Goal: Transaction & Acquisition: Purchase product/service

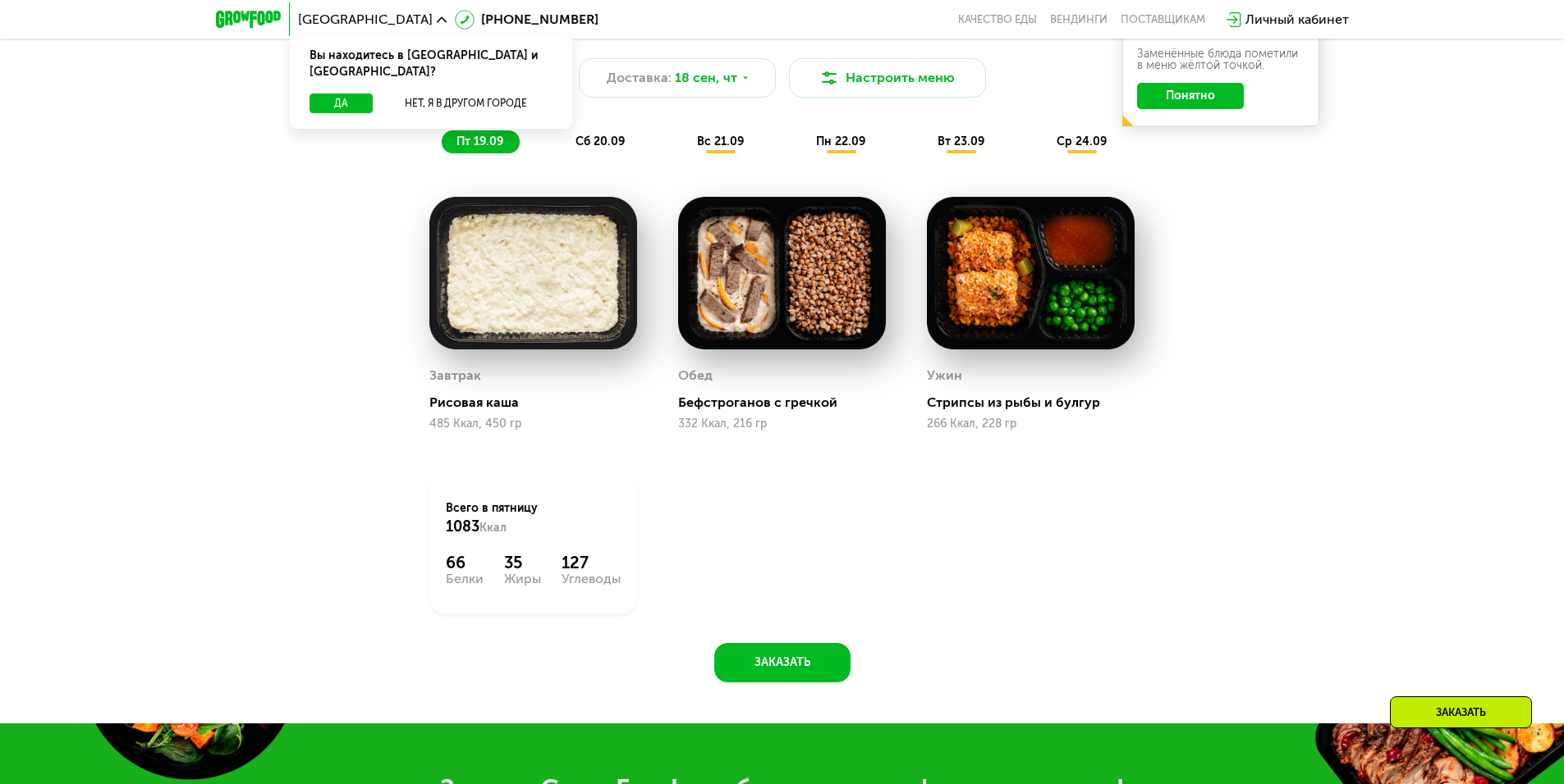
scroll to position [1477, 0]
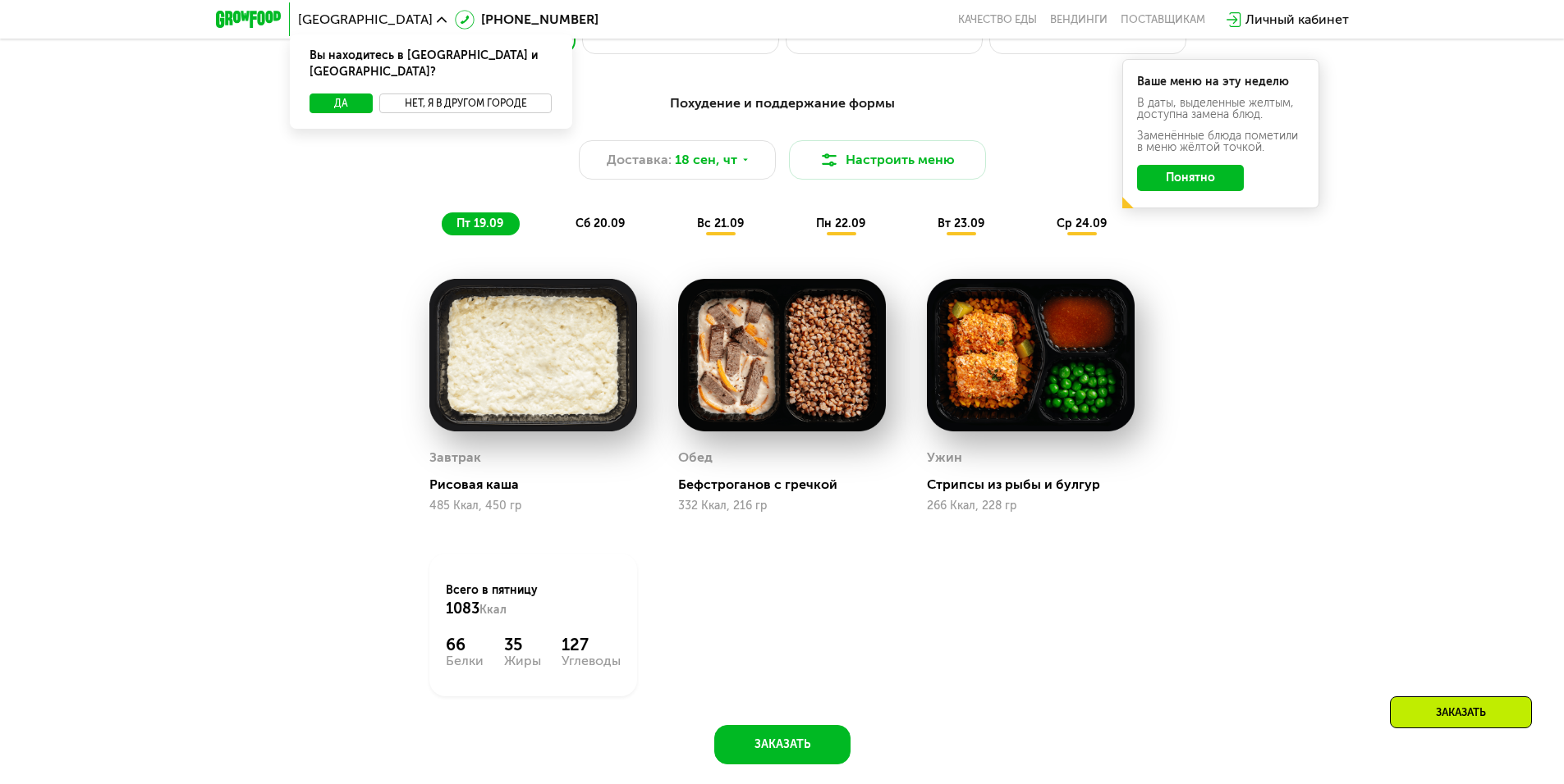
click at [464, 93] on button "Нет, я в другом городе" at bounding box center [466, 103] width 173 height 20
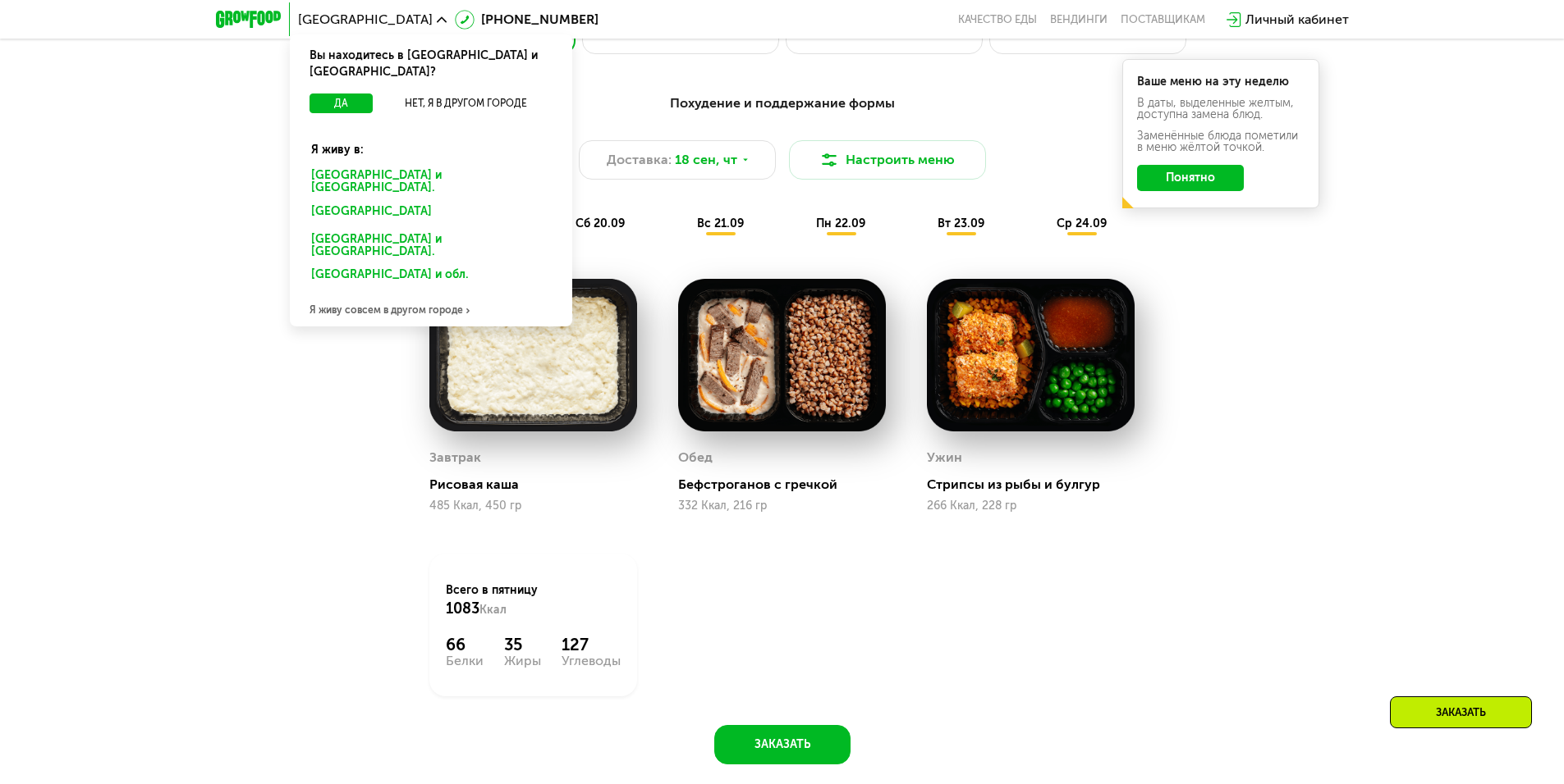
click at [580, 31] on div "[GEOGRAPHIC_DATA] Вы находитесь в [GEOGRAPHIC_DATA] и [GEOGRAPHIC_DATA]? Да Нет…" at bounding box center [782, 20] width 1149 height 36
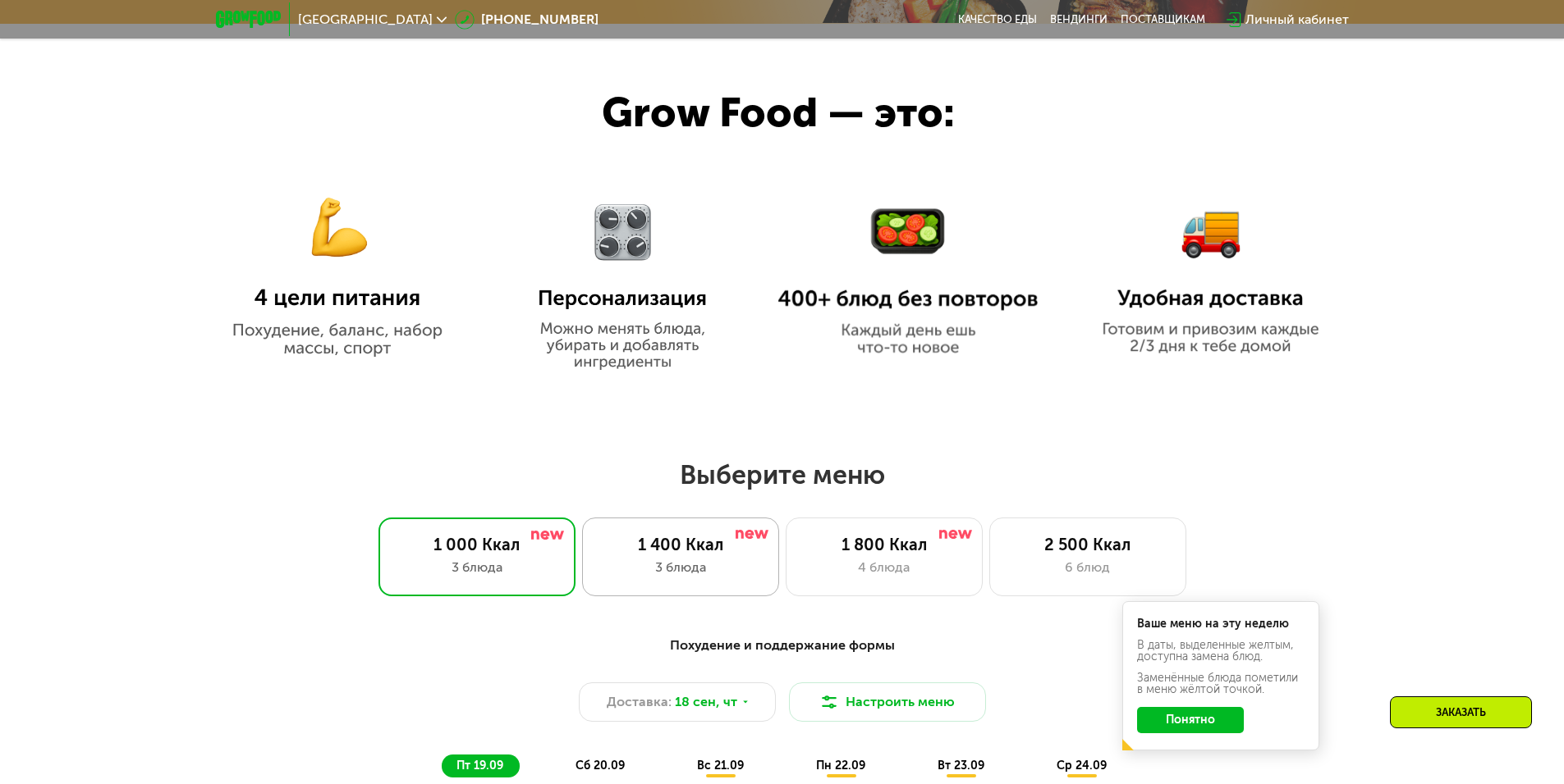
scroll to position [984, 0]
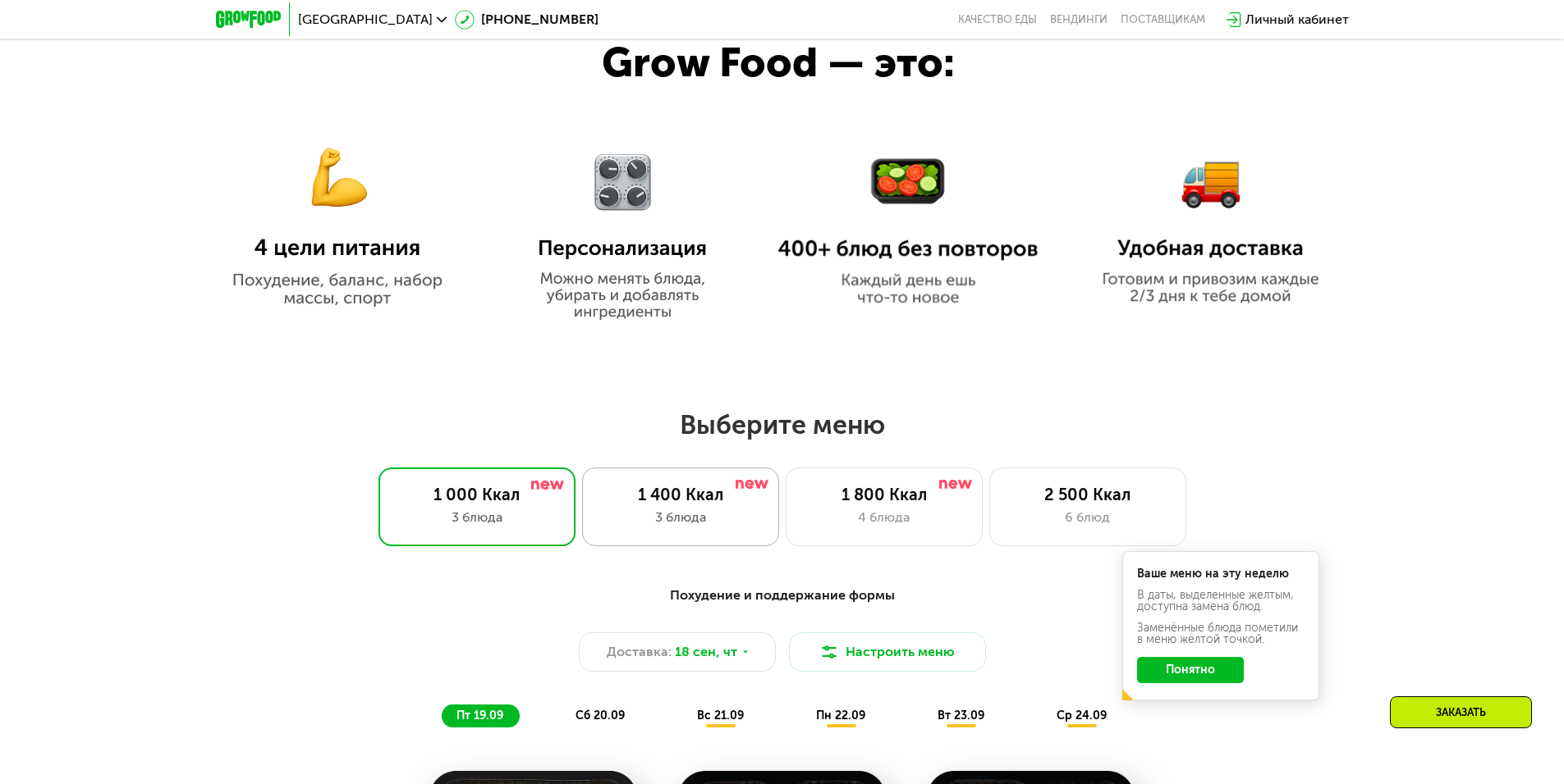
click at [685, 547] on div "1 400 Ккал 3 блюда" at bounding box center [680, 506] width 197 height 78
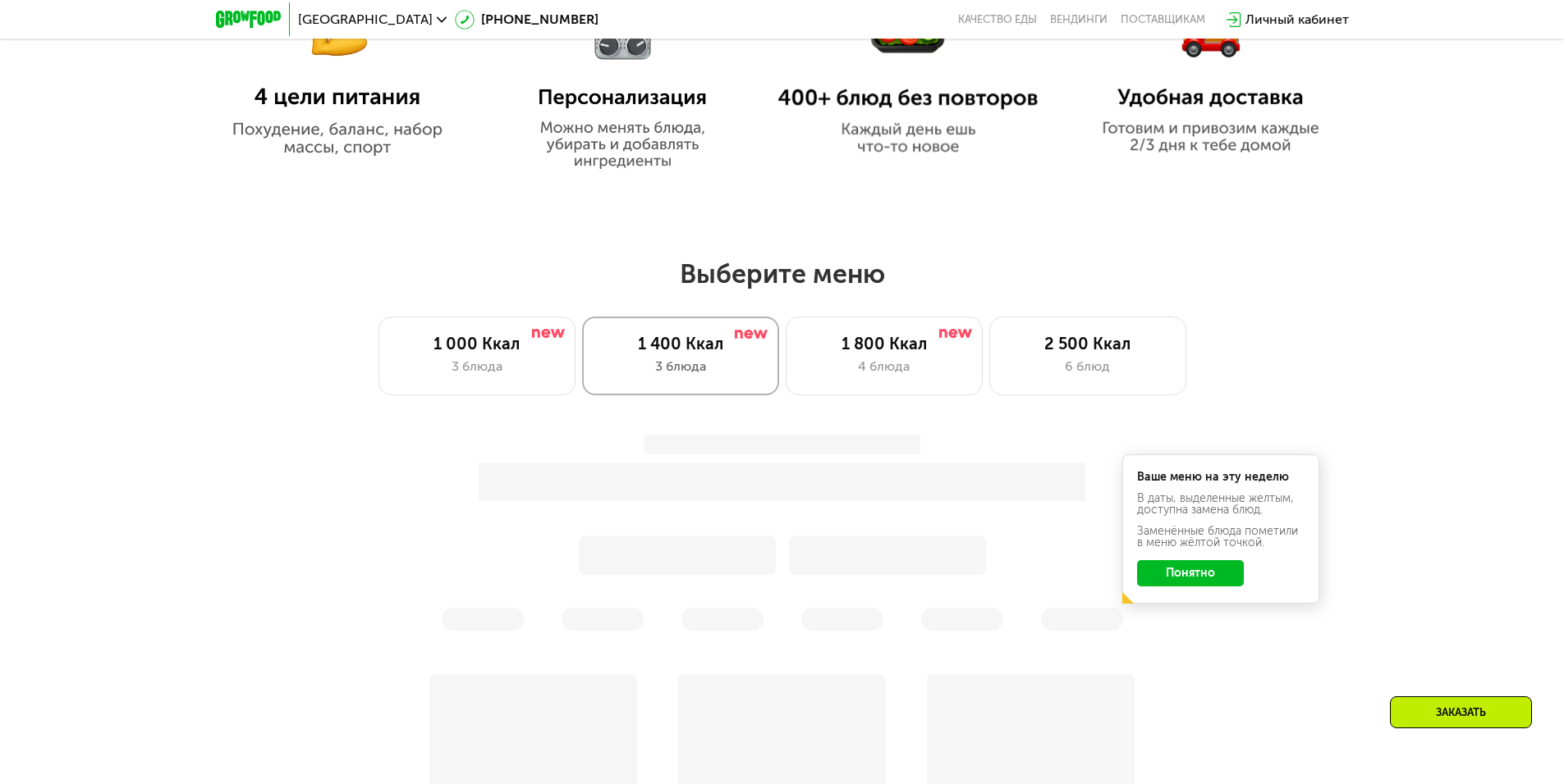
scroll to position [1148, 0]
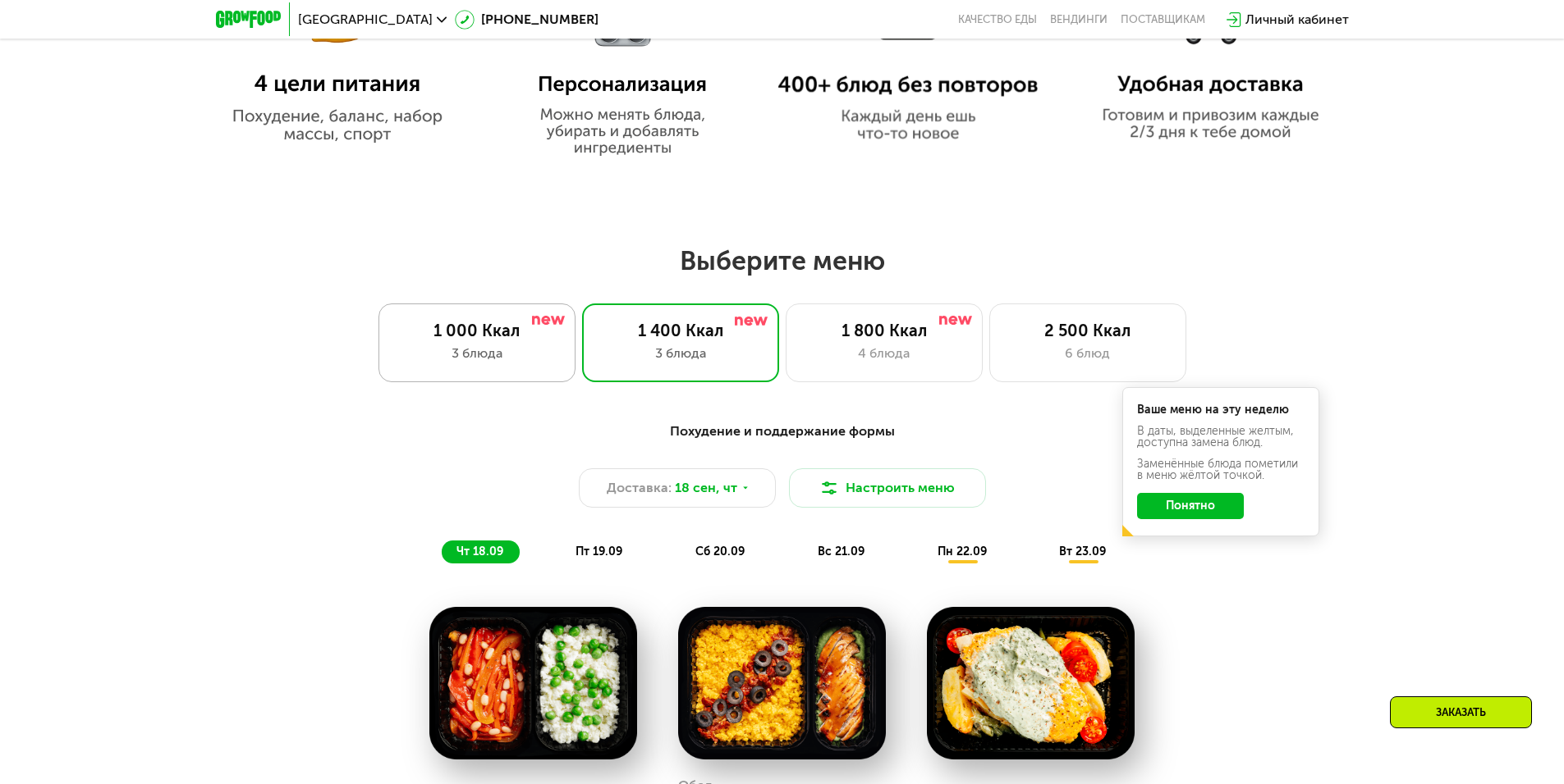
click at [537, 340] on div "1 000 Ккал" at bounding box center [478, 330] width 163 height 20
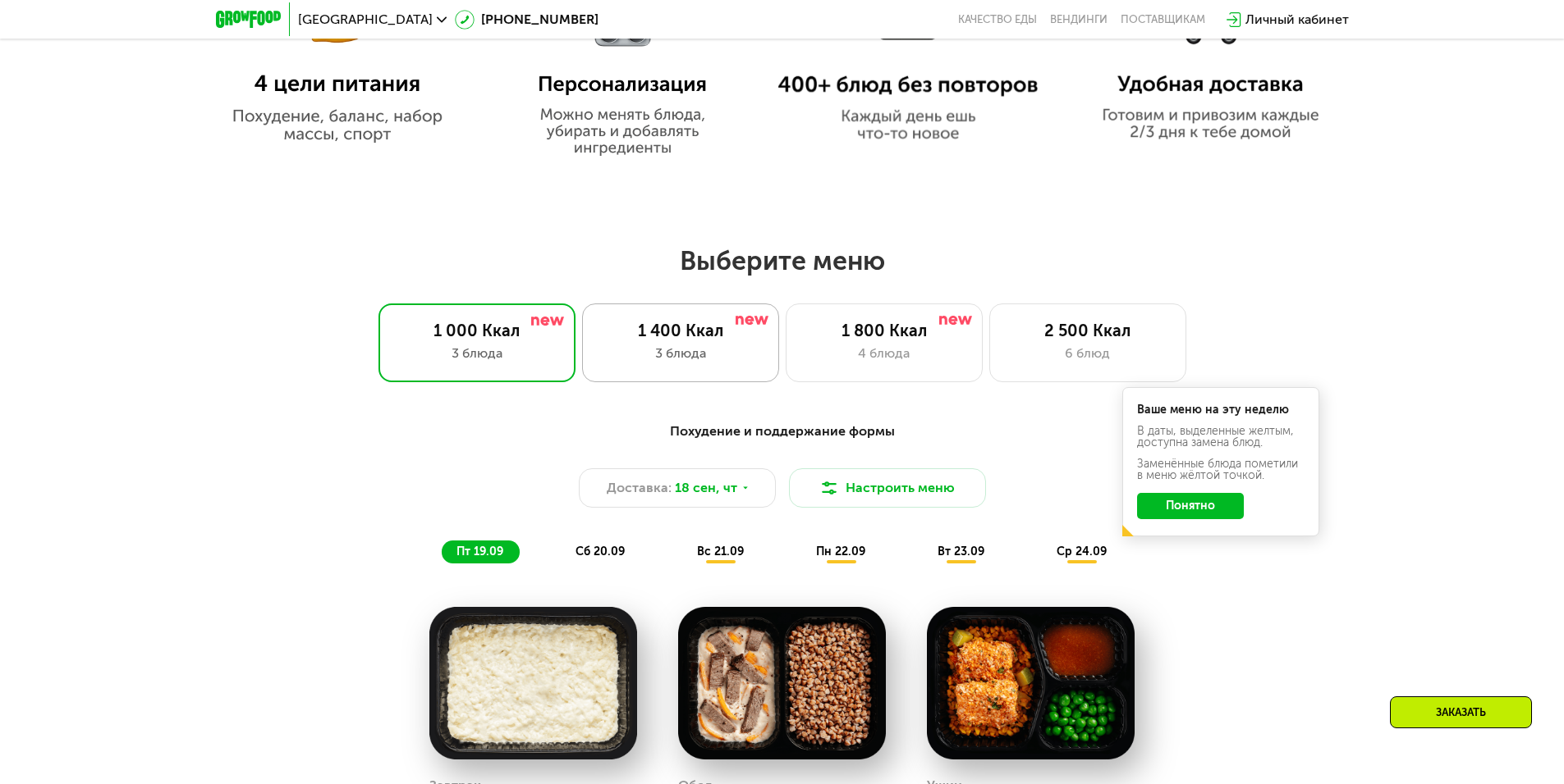
click at [659, 358] on div "3 блюда" at bounding box center [681, 353] width 163 height 20
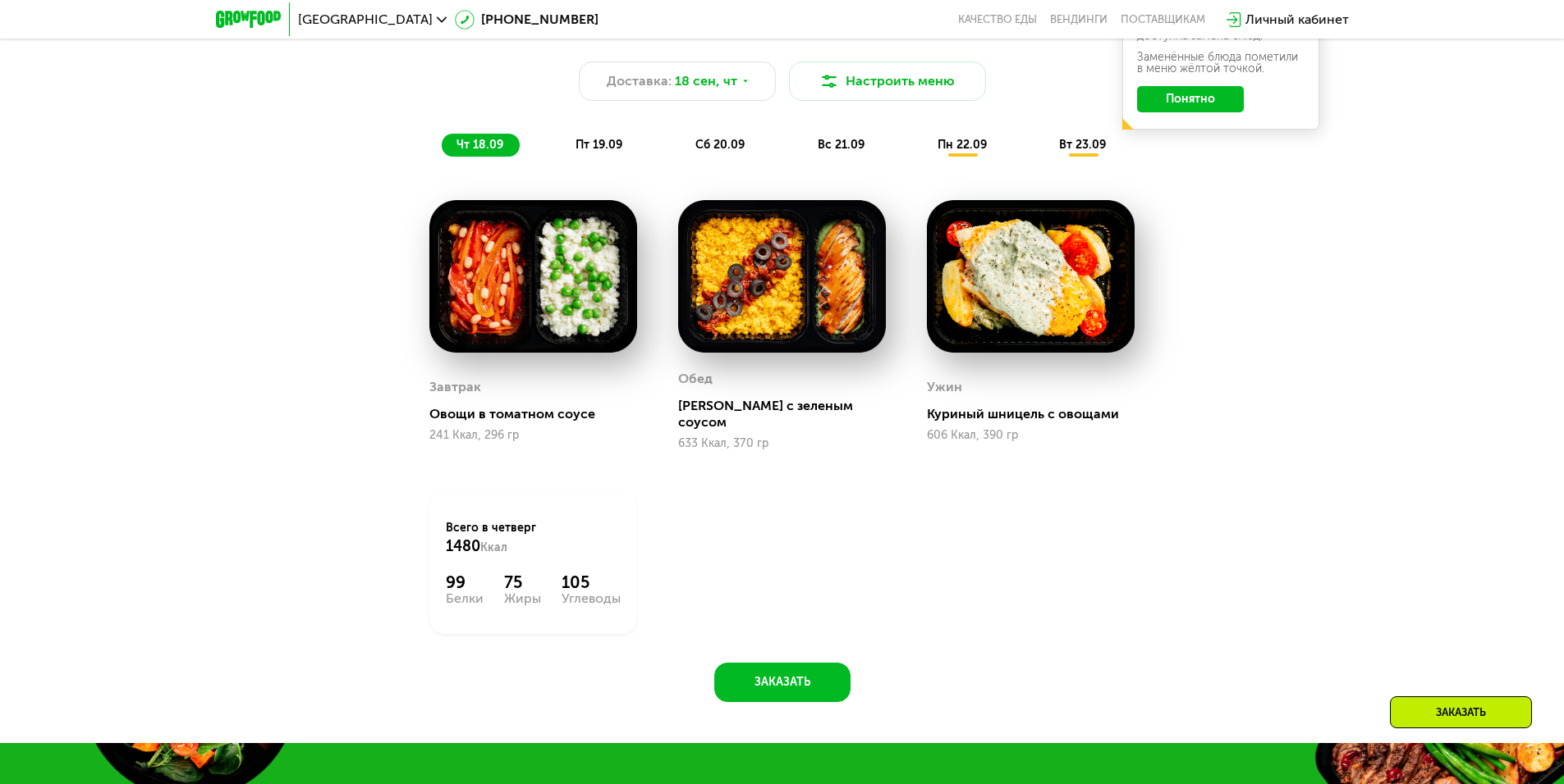
scroll to position [1559, 0]
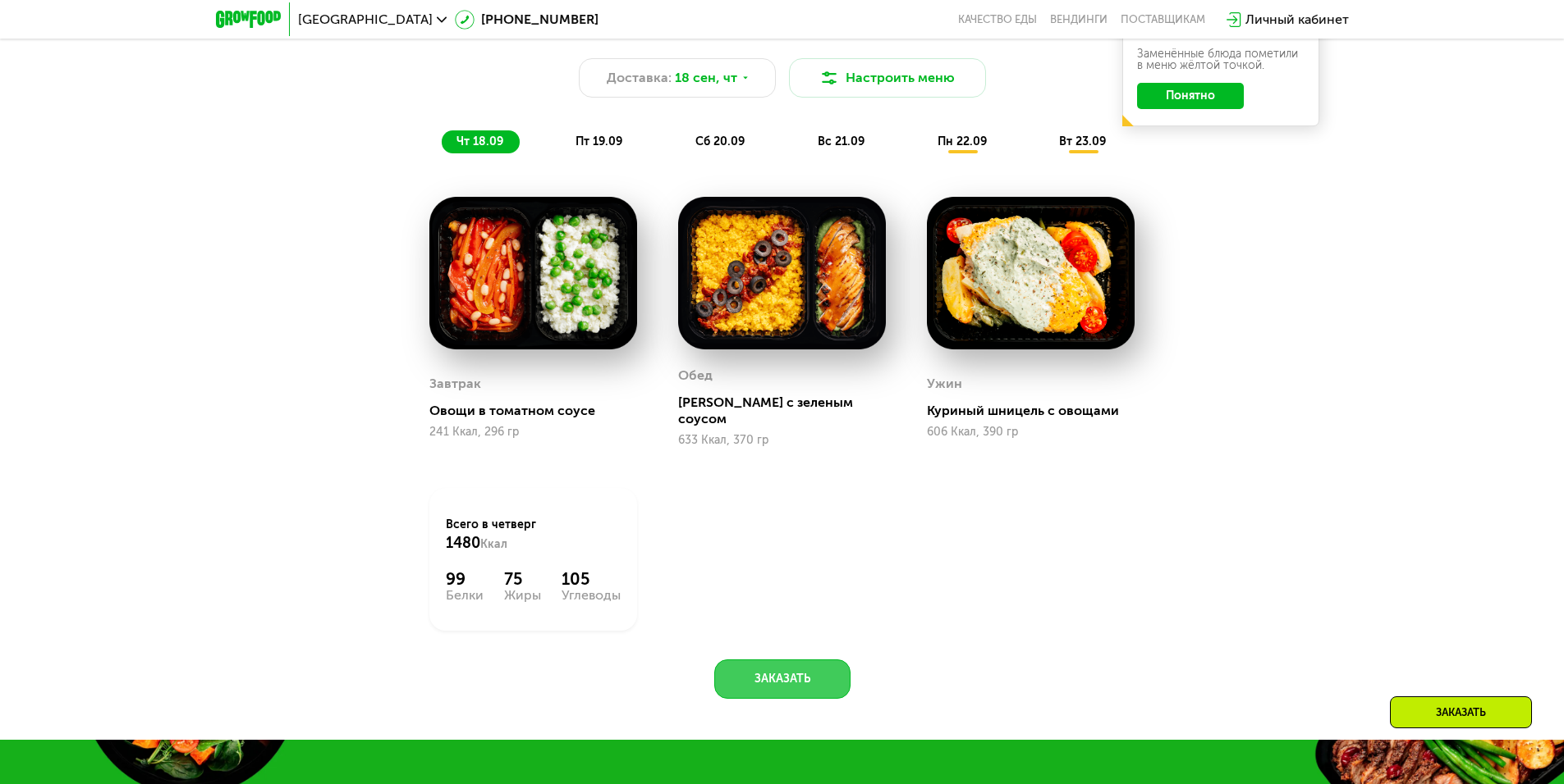
click at [785, 660] on button "Заказать" at bounding box center [782, 680] width 136 height 40
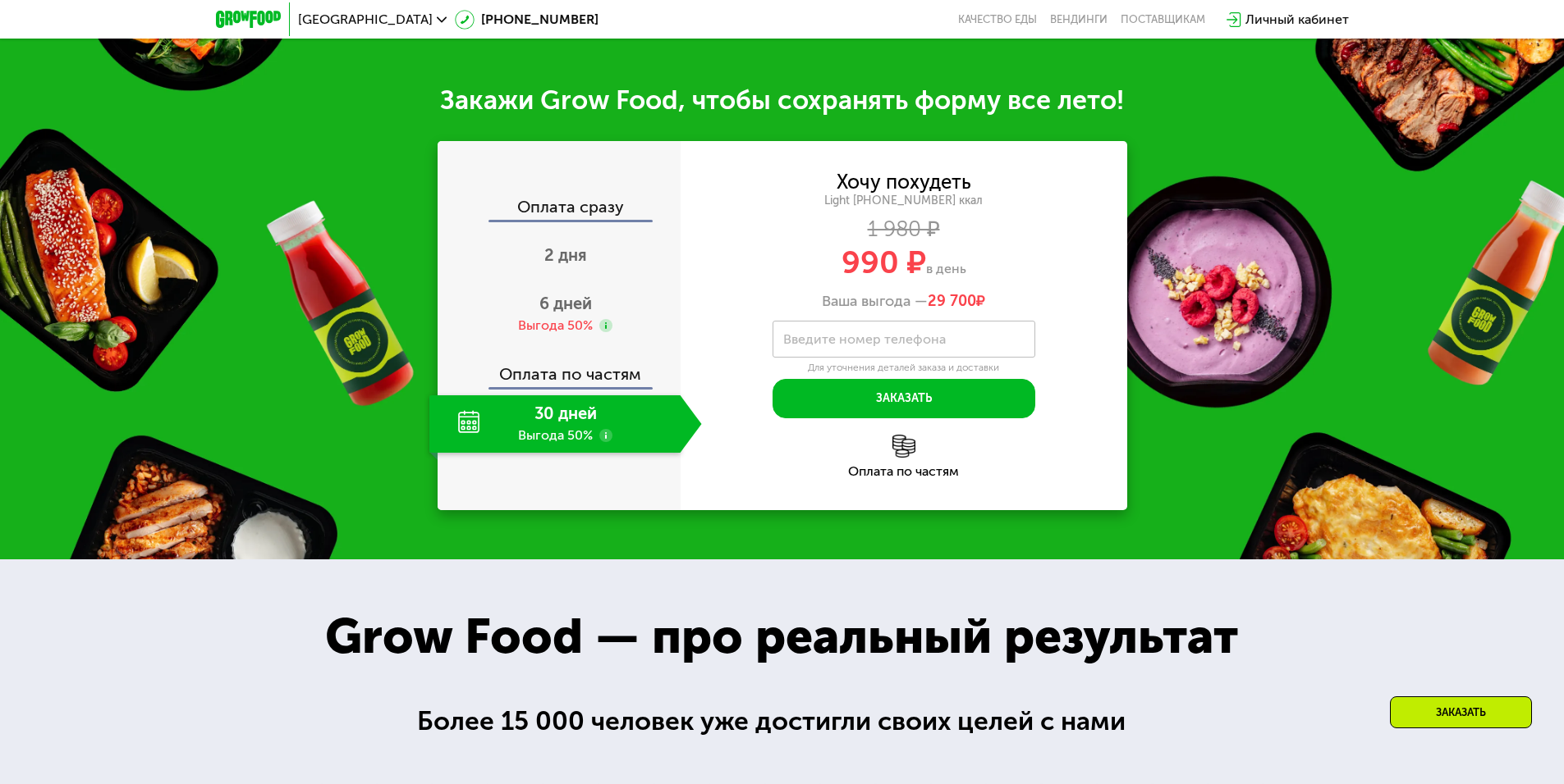
scroll to position [2288, 0]
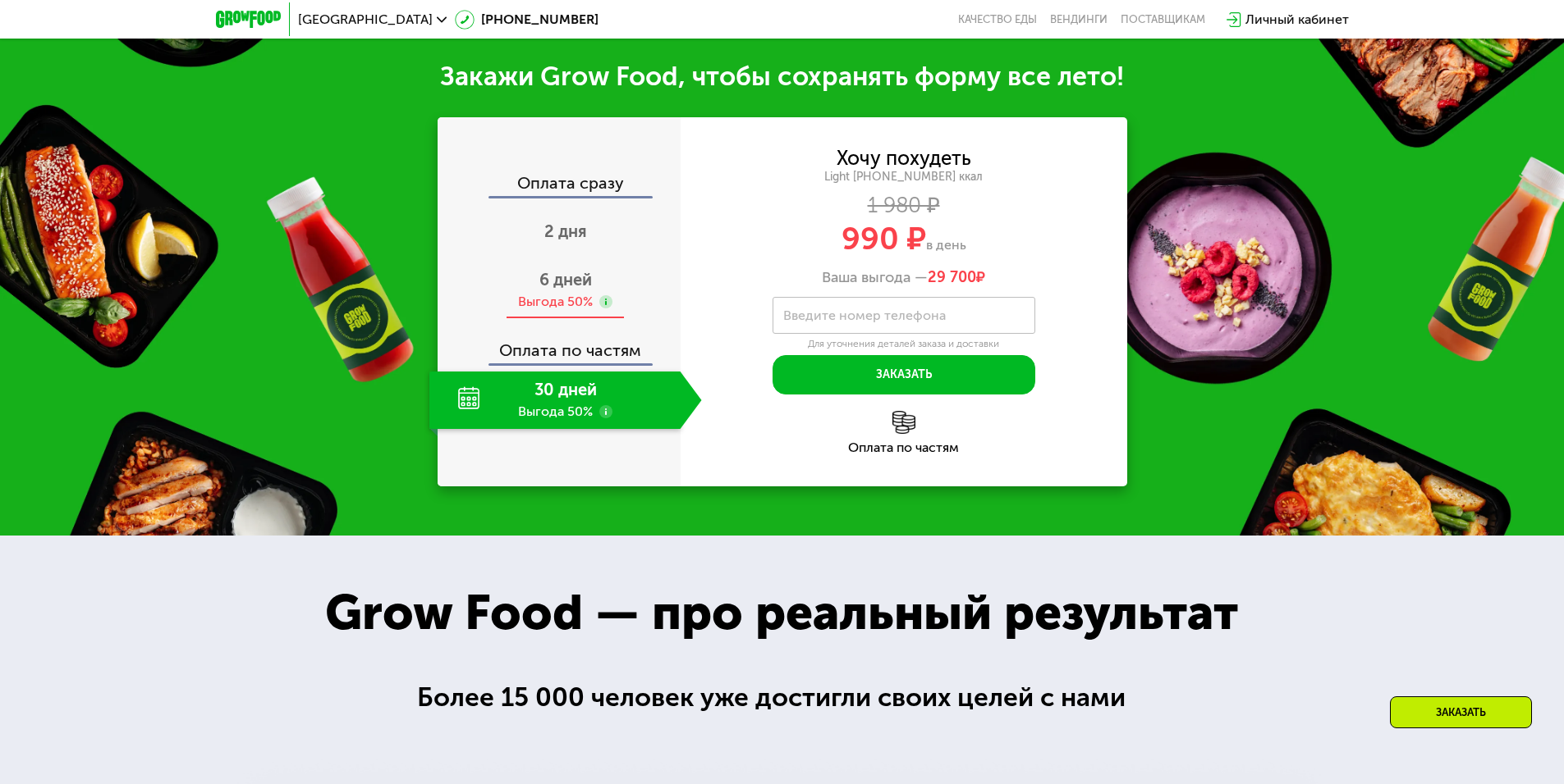
click at [566, 275] on span "6 дней" at bounding box center [565, 280] width 53 height 20
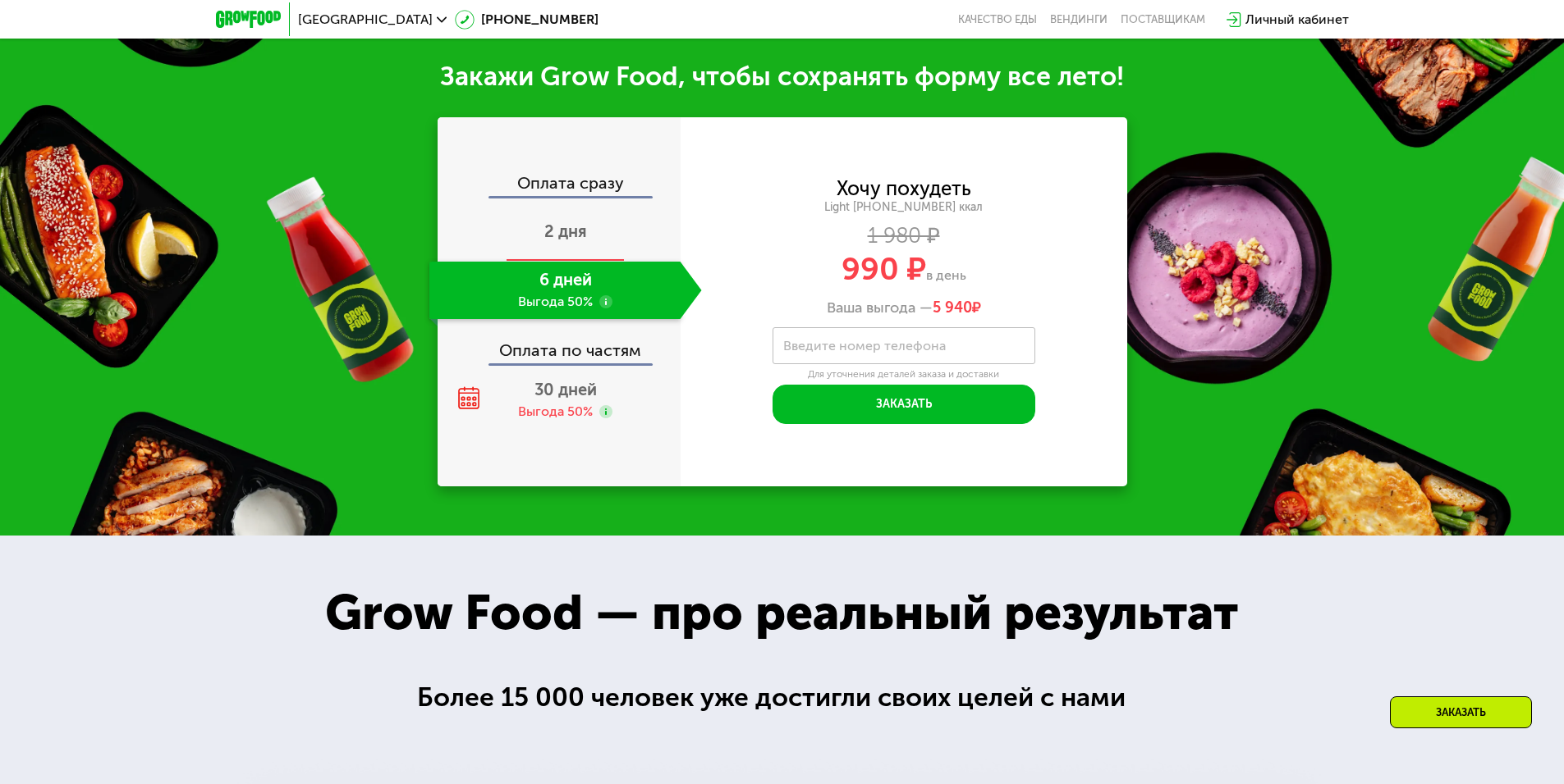
click at [571, 231] on div "2 дня" at bounding box center [565, 233] width 272 height 58
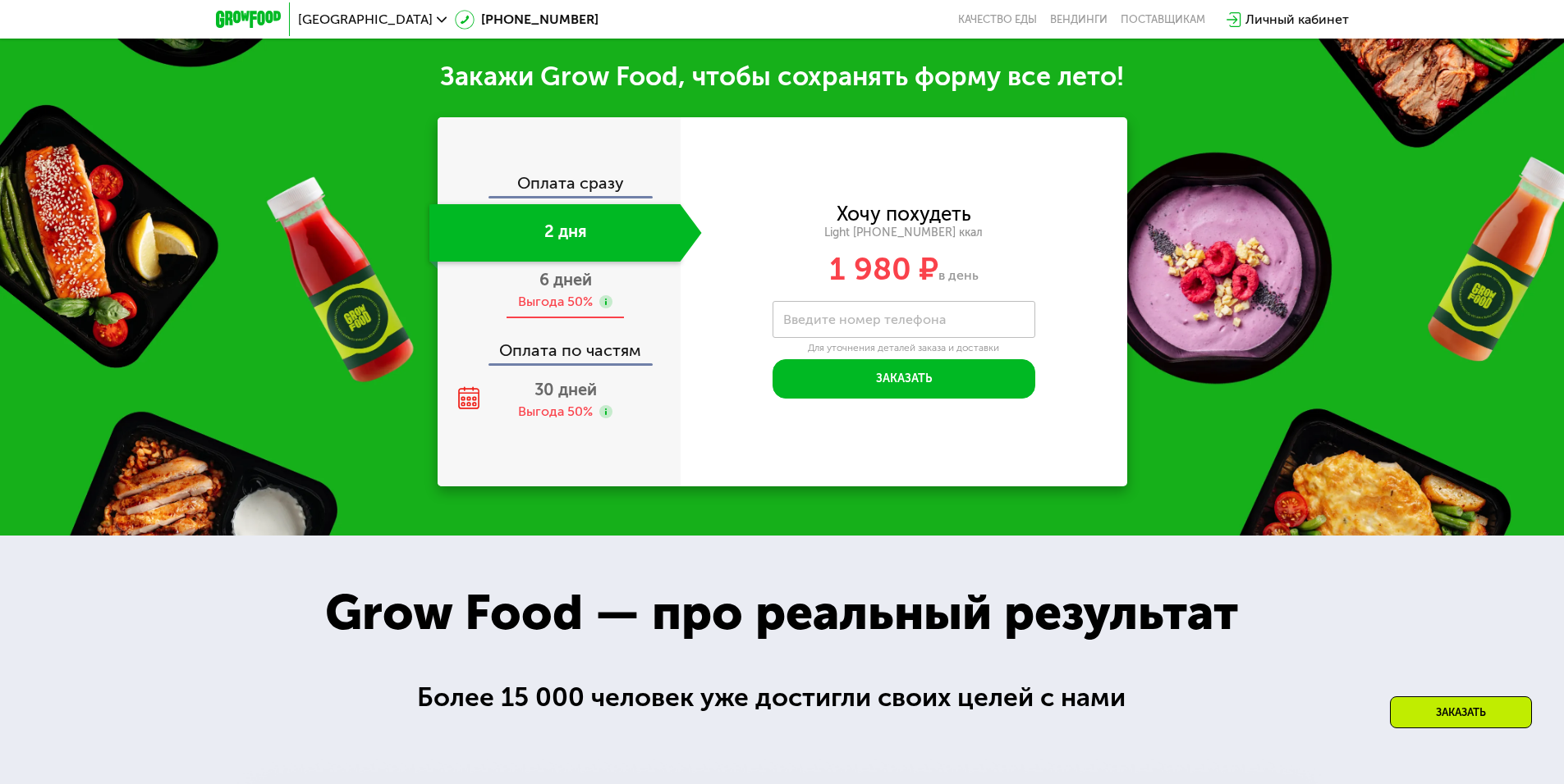
click at [581, 293] on div "Выгода 50%" at bounding box center [555, 302] width 74 height 18
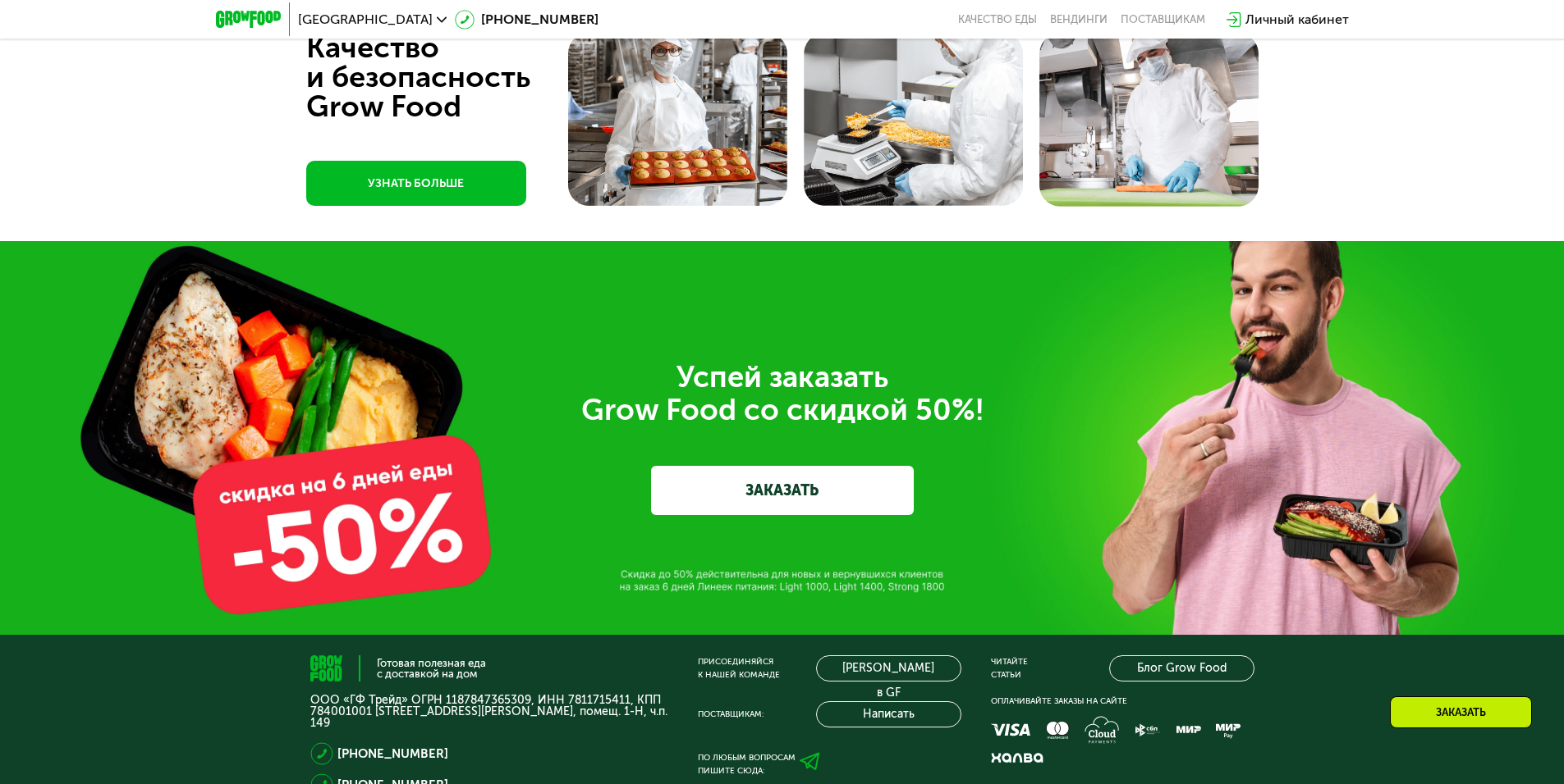
scroll to position [5600, 0]
